Goal: Find specific page/section: Find specific page/section

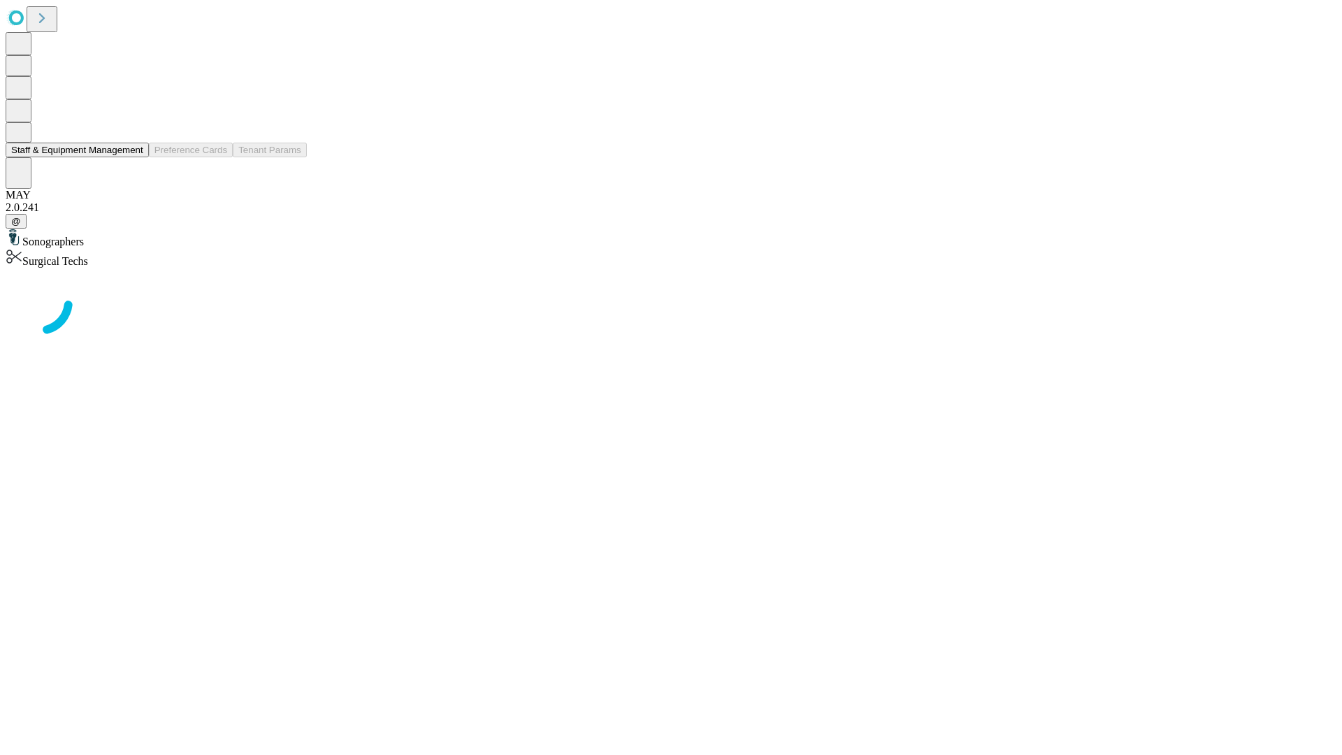
click at [134, 157] on button "Staff & Equipment Management" at bounding box center [77, 150] width 143 height 15
